Goal: Task Accomplishment & Management: Manage account settings

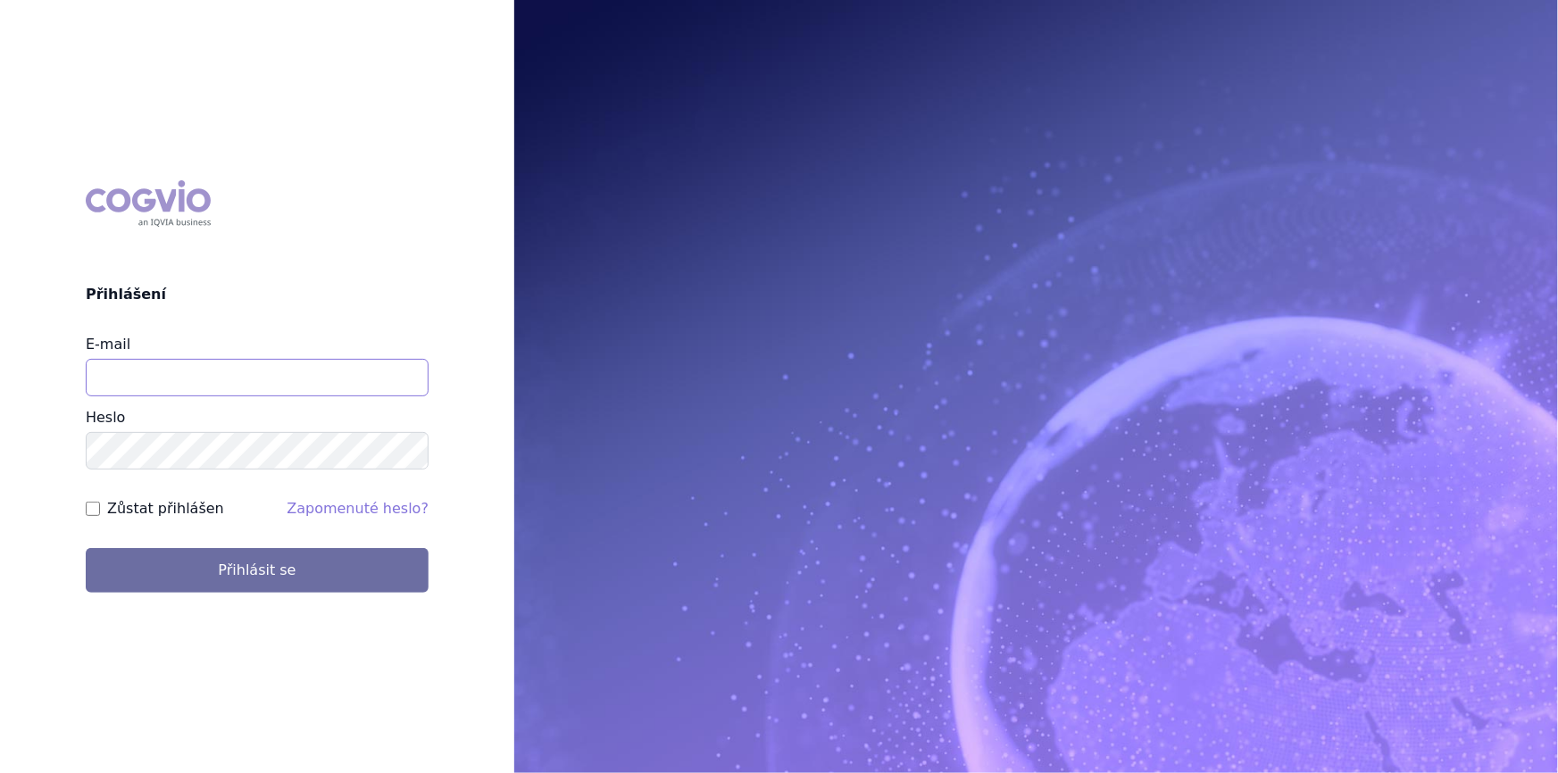
click at [208, 375] on input "E-mail" at bounding box center [257, 377] width 343 height 37
type input "nikola.odlozilikova@vzp.cz"
click at [86, 548] on button "Přihlásit se" at bounding box center [257, 570] width 343 height 45
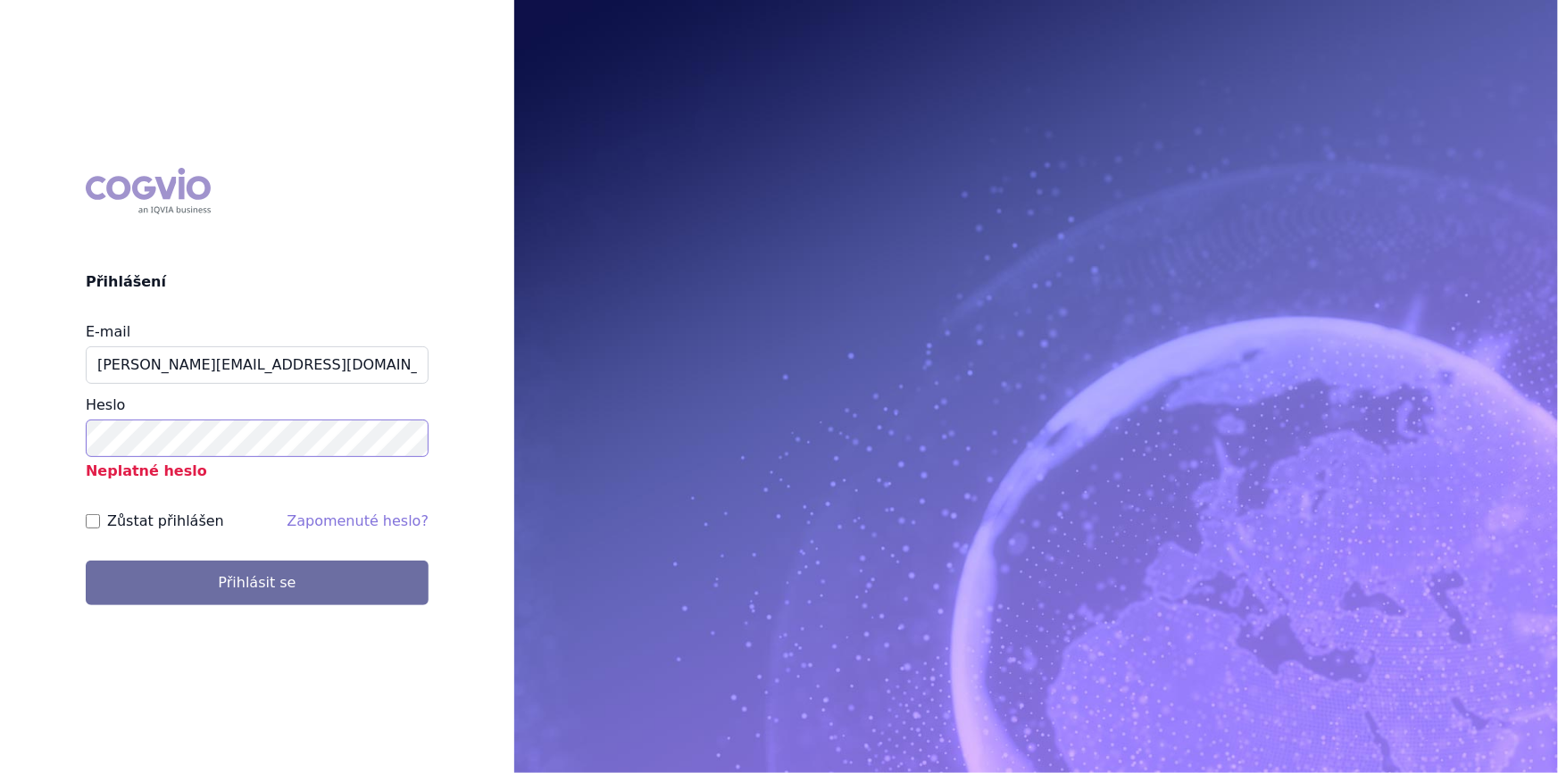
click at [86, 561] on button "Přihlásit se" at bounding box center [257, 583] width 343 height 45
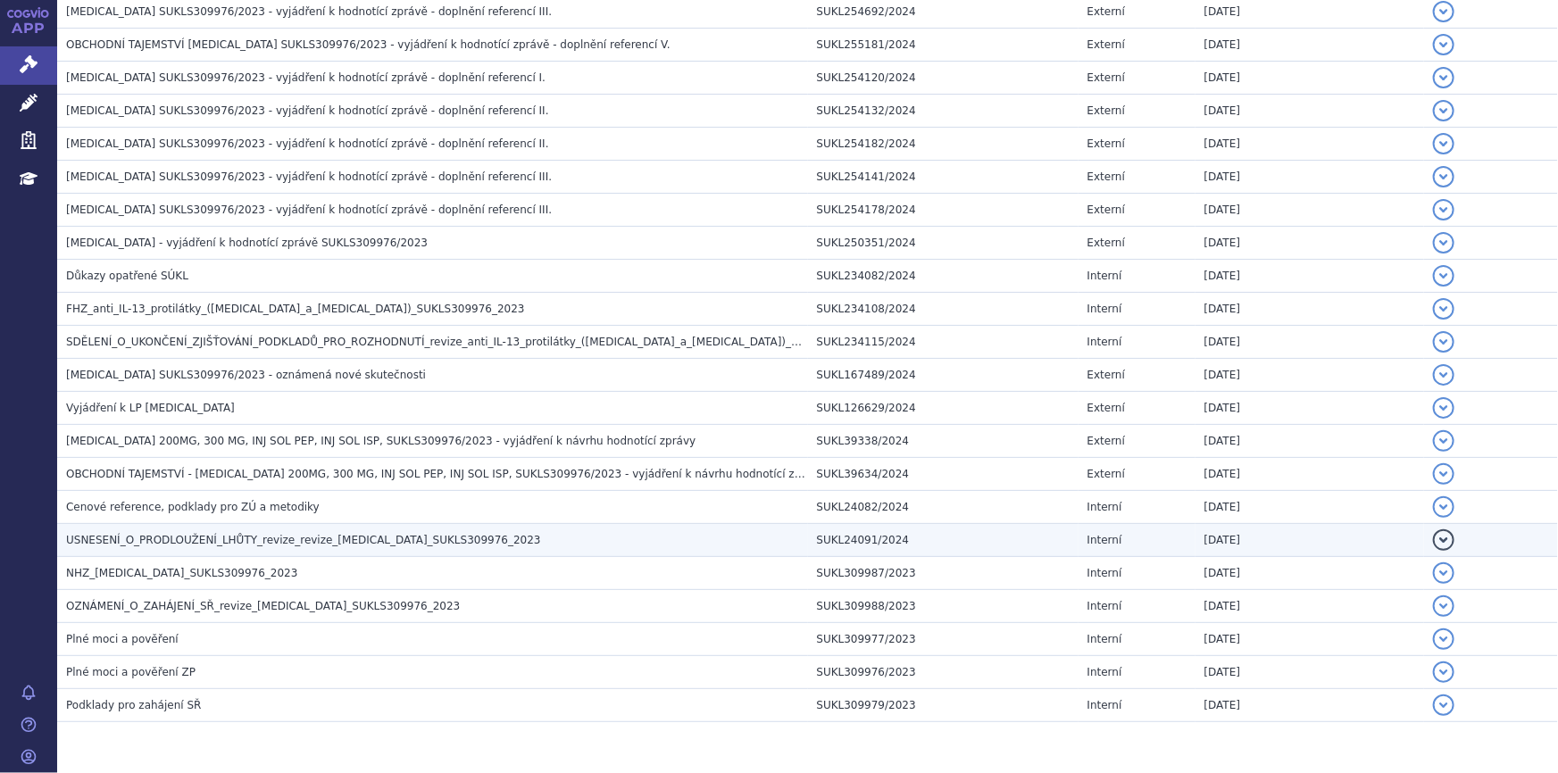
scroll to position [503, 0]
